Goal: Find specific page/section: Find specific page/section

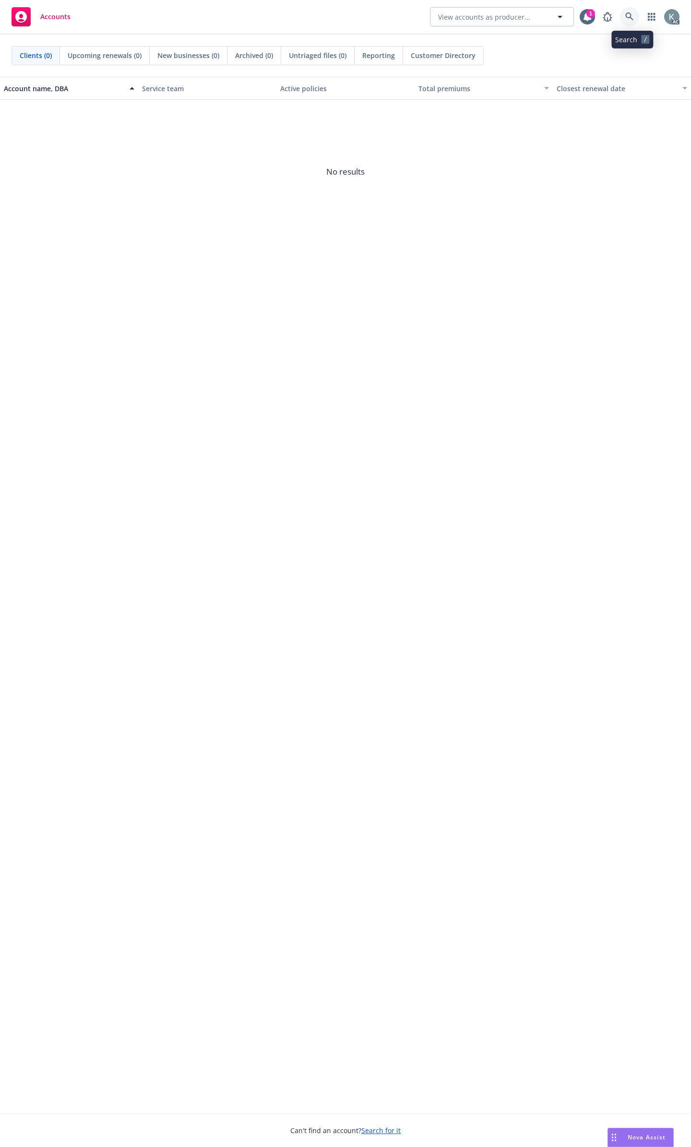
click at [631, 20] on icon at bounding box center [629, 16] width 9 height 9
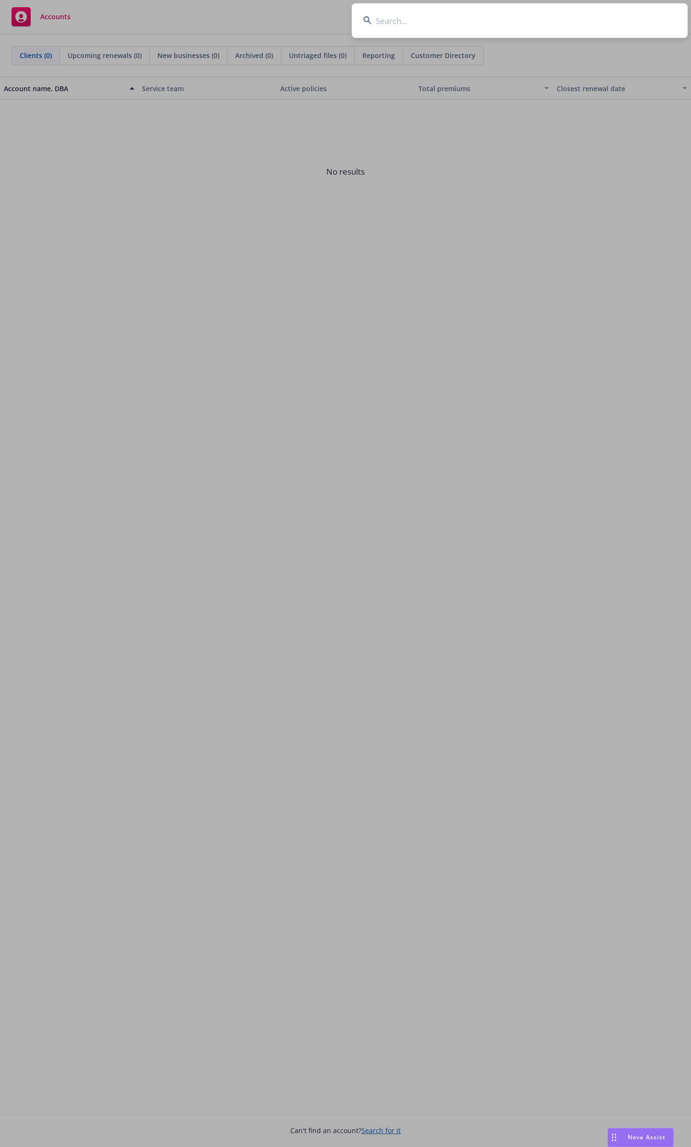
type input "d"
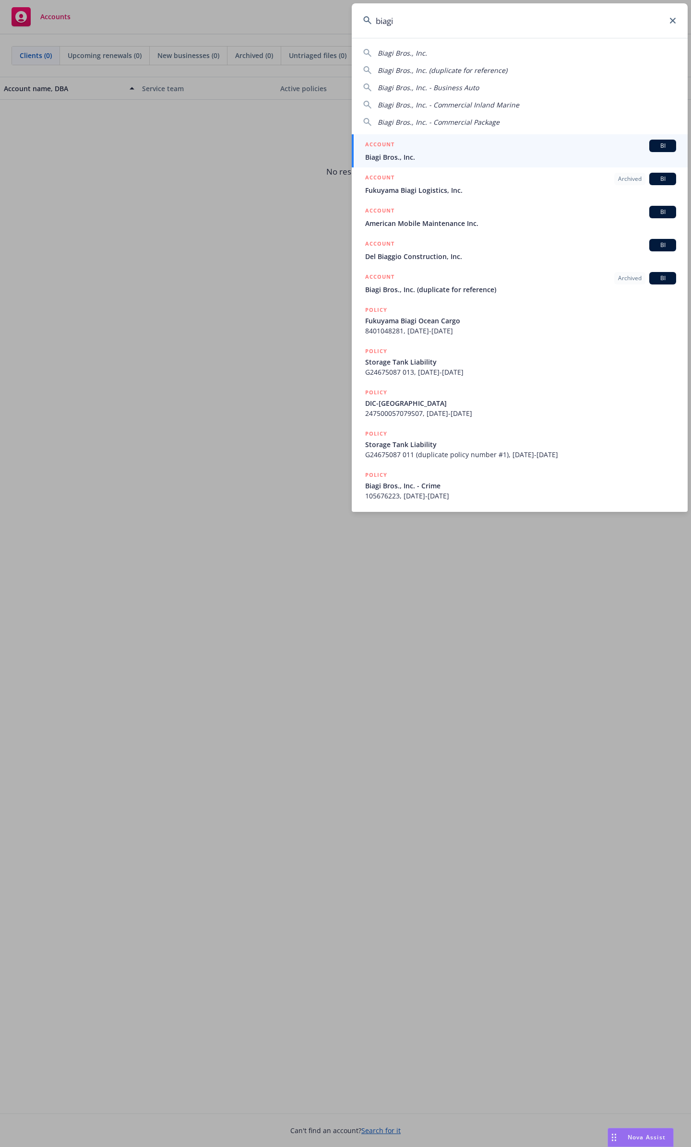
type input "biagi"
click at [517, 144] on div "ACCOUNT BI" at bounding box center [520, 146] width 311 height 12
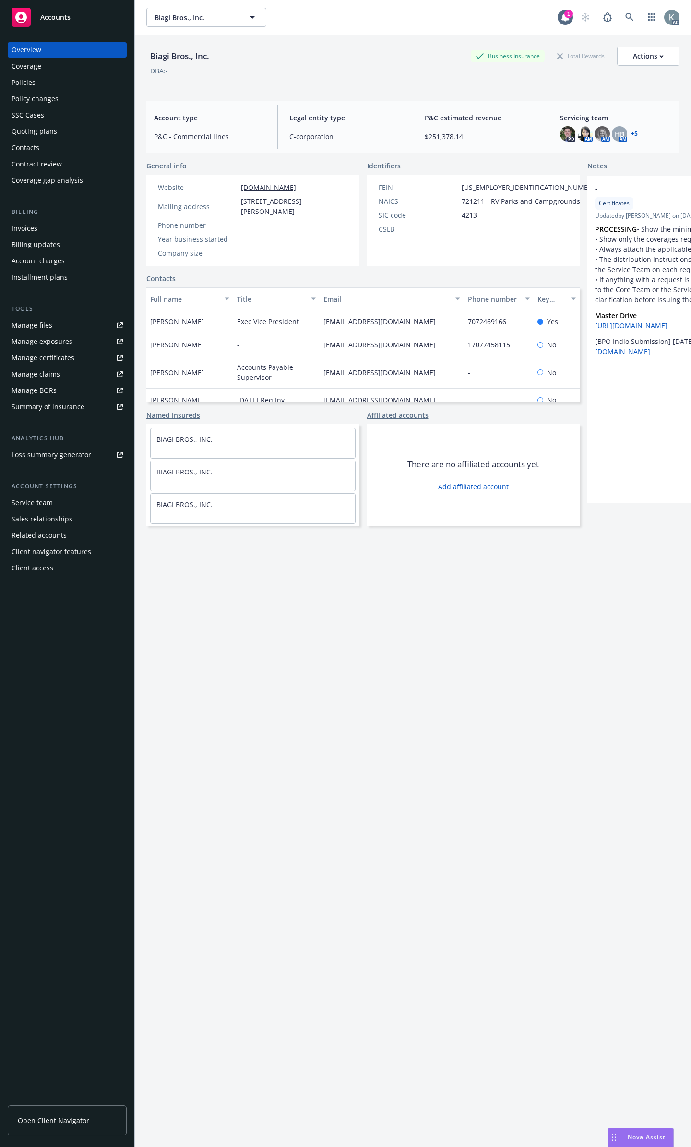
click at [94, 75] on div "Policies" at bounding box center [67, 82] width 111 height 15
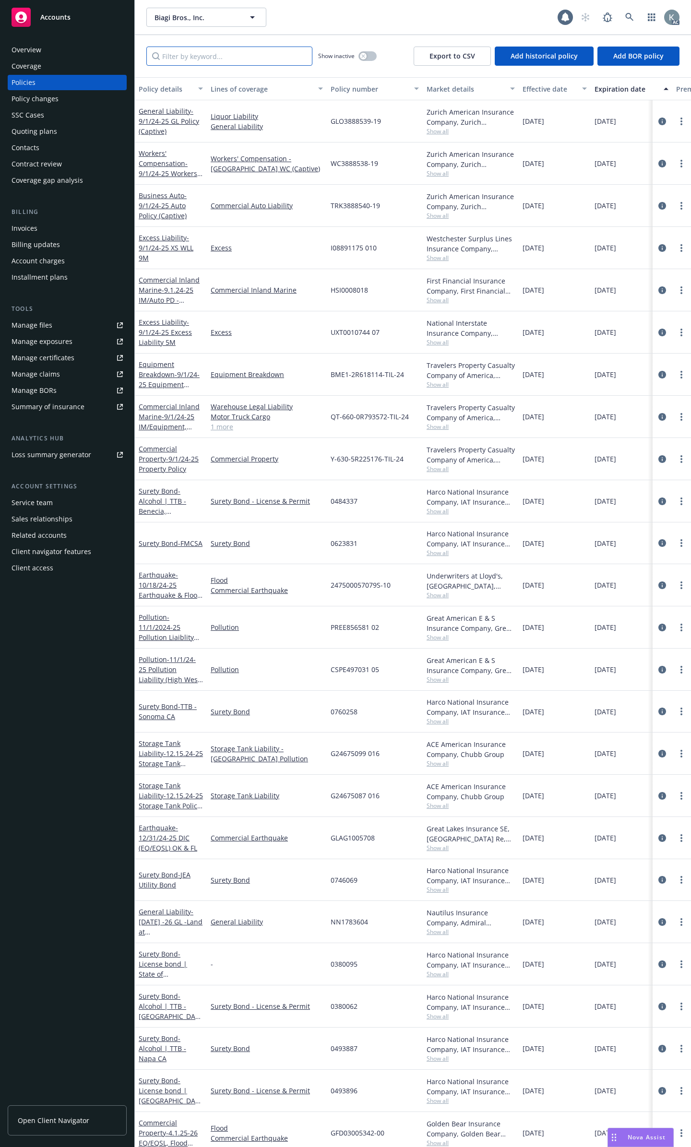
click at [224, 49] on input "Filter by keyword..." at bounding box center [229, 56] width 166 height 19
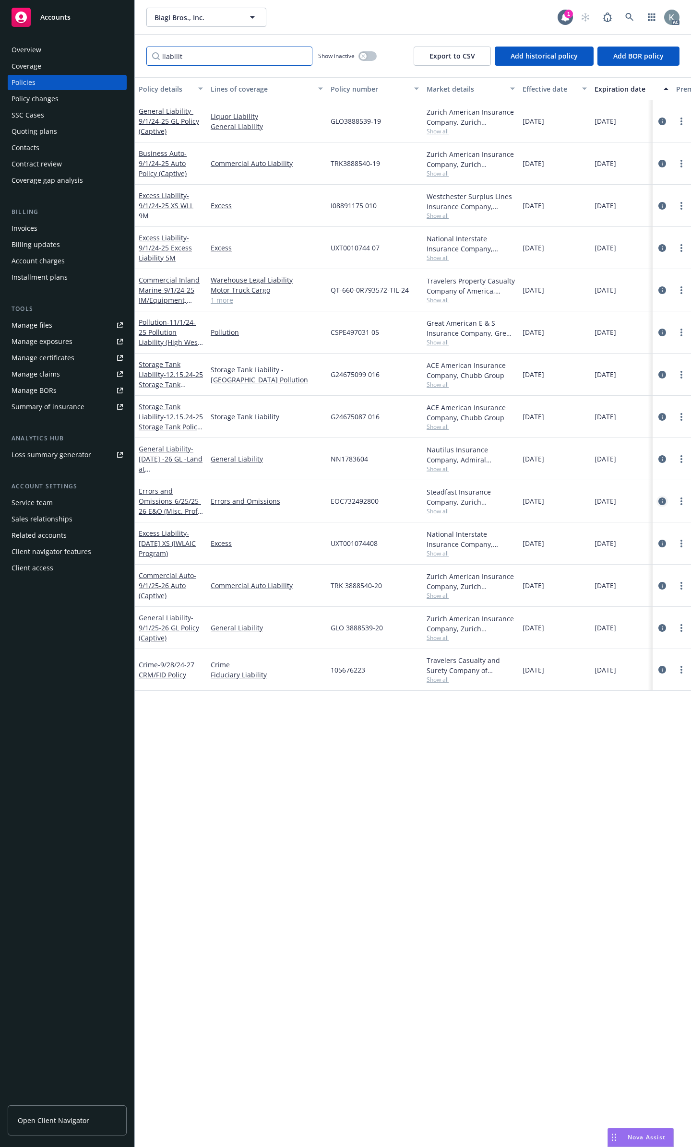
type input "liabilit"
click at [663, 498] on icon "circleInformation" at bounding box center [662, 502] width 8 height 8
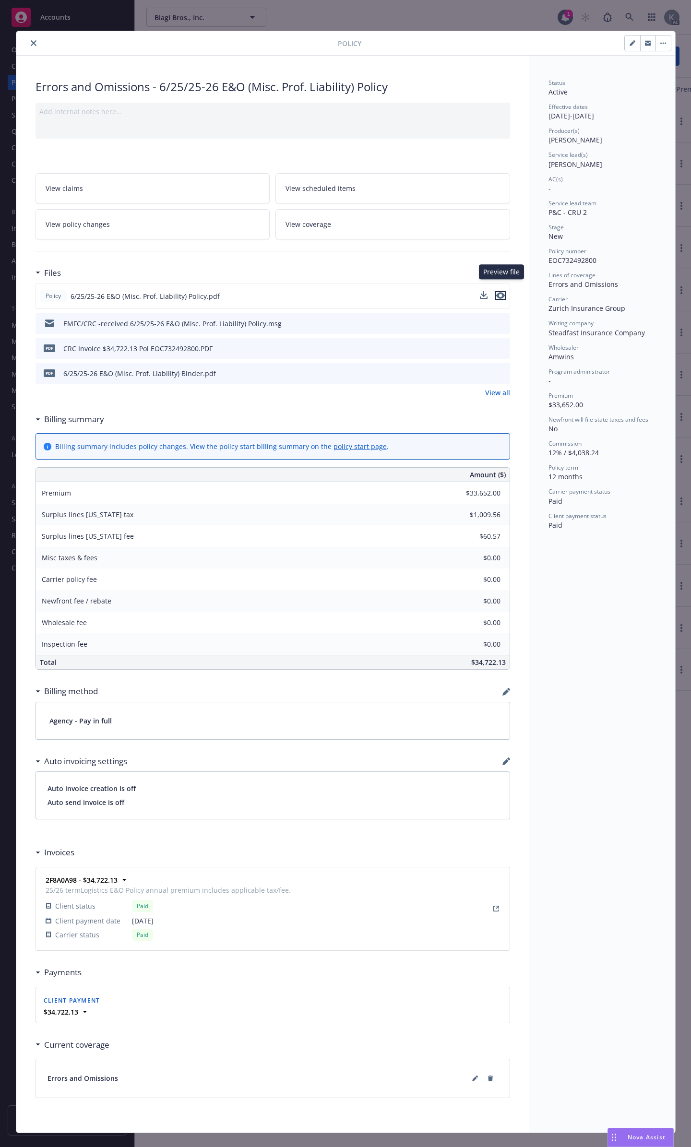
click at [498, 292] on icon "preview file" at bounding box center [500, 295] width 9 height 7
